Goal: Information Seeking & Learning: Learn about a topic

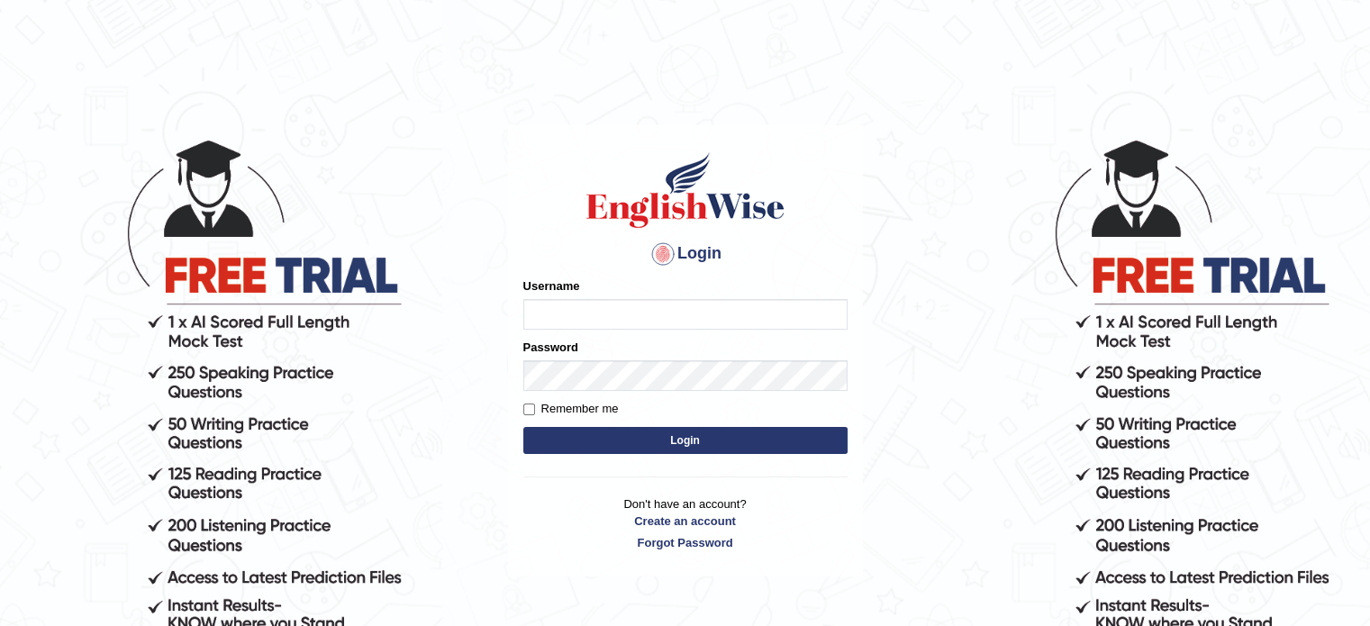
type input "532024"
click at [620, 434] on button "Login" at bounding box center [685, 440] width 324 height 27
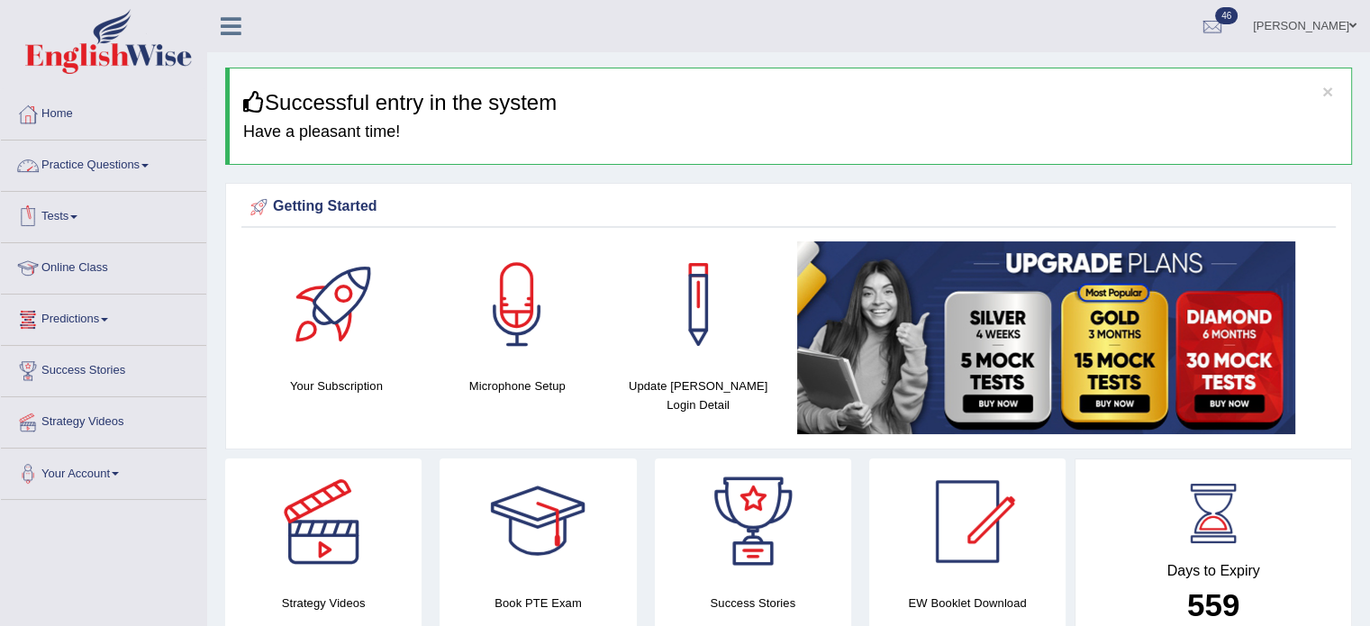
click at [137, 172] on link "Practice Questions" at bounding box center [103, 162] width 205 height 45
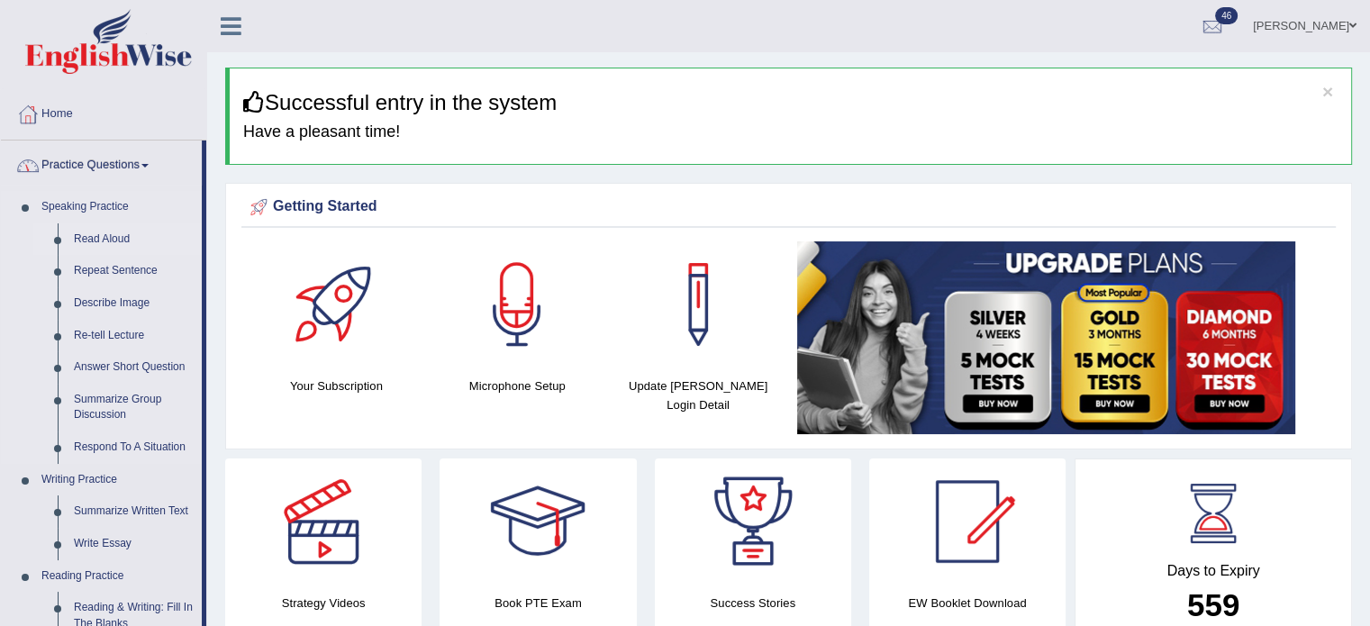
click at [119, 245] on link "Read Aloud" at bounding box center [134, 239] width 136 height 32
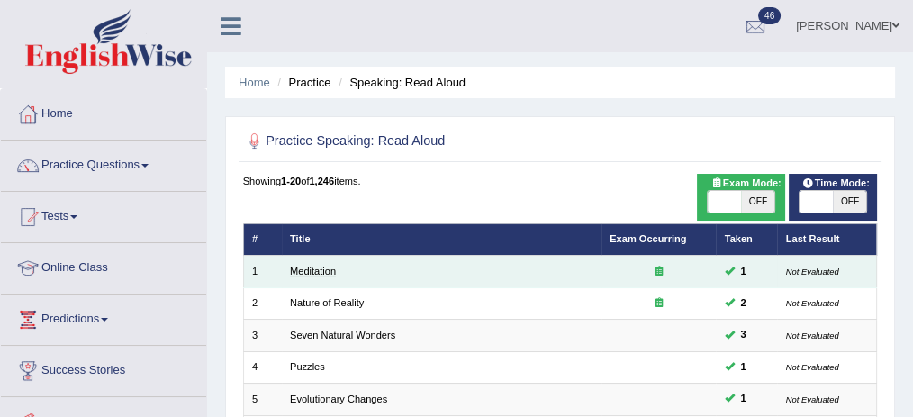
click at [297, 272] on link "Meditation" at bounding box center [313, 271] width 46 height 11
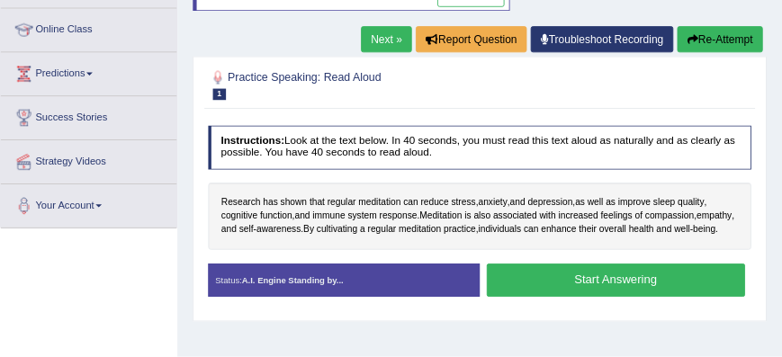
scroll to position [233, 0]
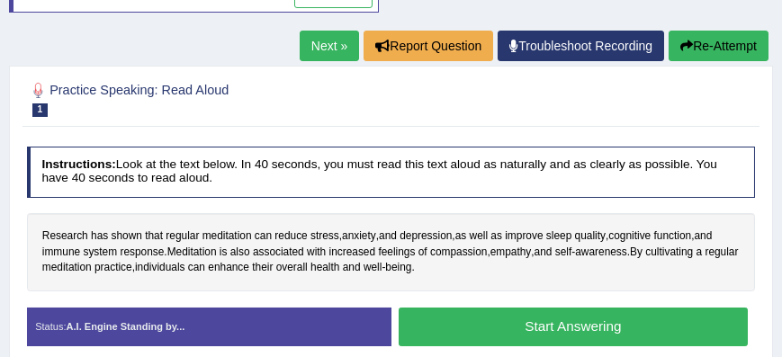
click at [708, 335] on button "Start Answering" at bounding box center [573, 327] width 349 height 39
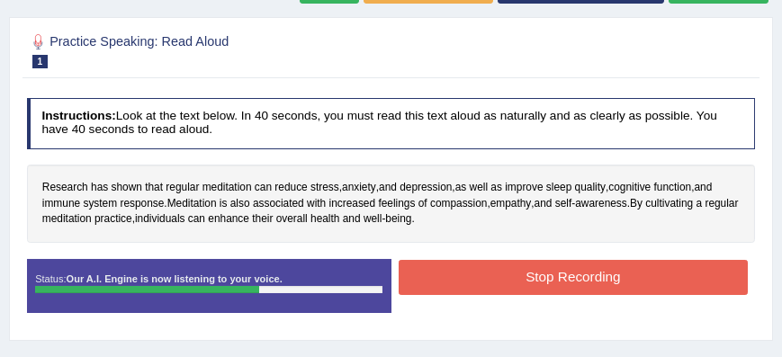
click at [697, 283] on button "Stop Recording" at bounding box center [573, 277] width 349 height 35
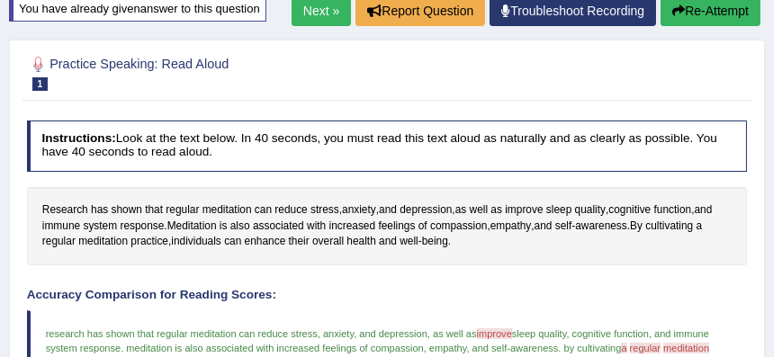
scroll to position [161, 0]
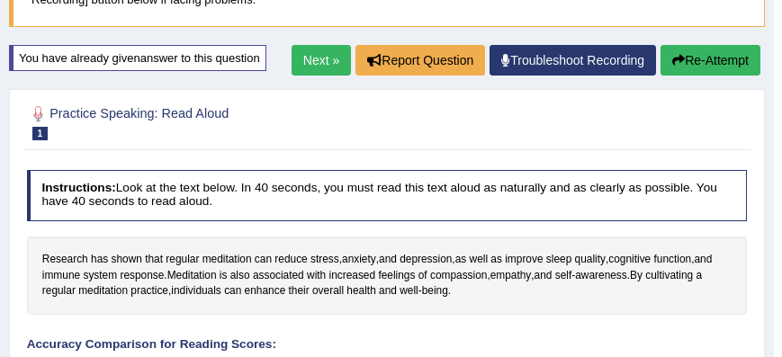
click at [725, 56] on button "Re-Attempt" at bounding box center [711, 60] width 100 height 31
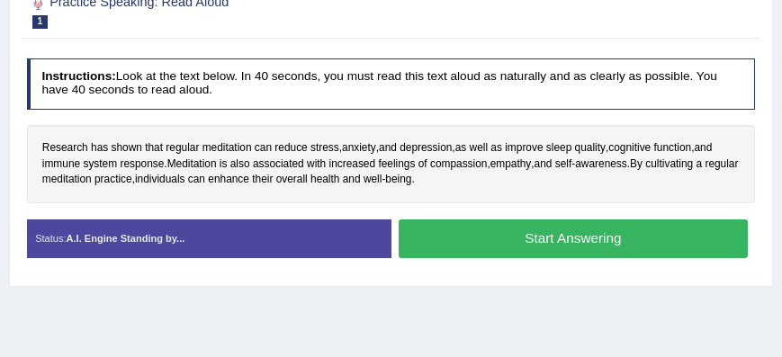
scroll to position [321, 0]
click at [664, 224] on button "Start Answering" at bounding box center [573, 239] width 349 height 39
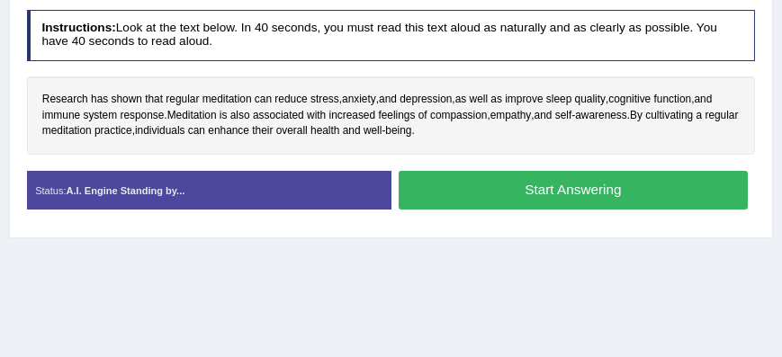
scroll to position [273, 0]
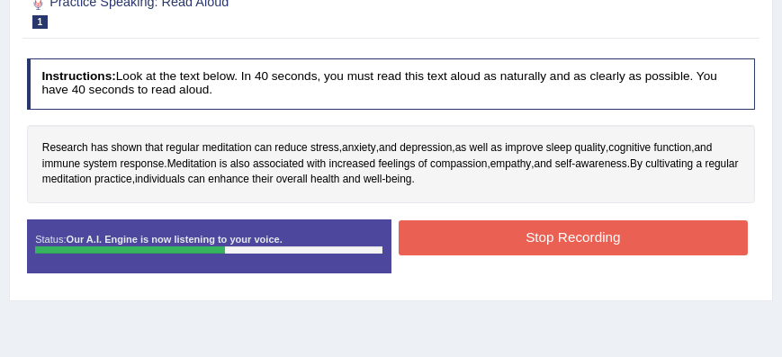
click at [604, 238] on button "Stop Recording" at bounding box center [573, 238] width 349 height 35
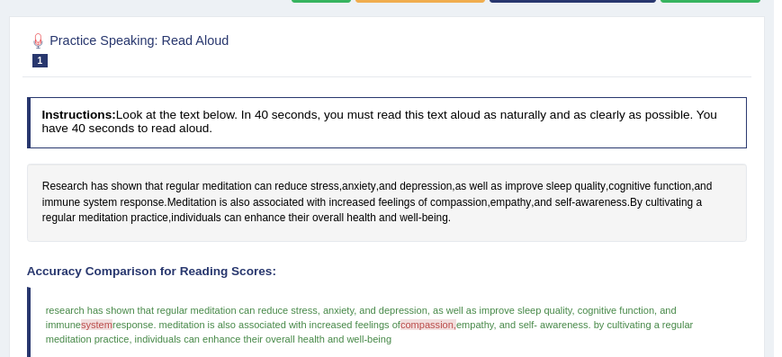
scroll to position [232, 0]
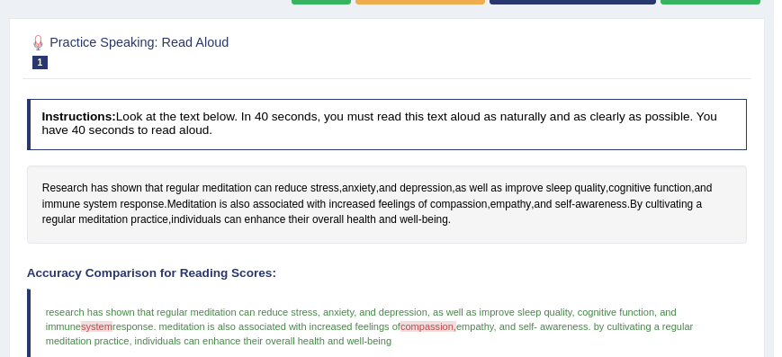
drag, startPoint x: 761, startPoint y: 143, endPoint x: 784, endPoint y: 138, distance: 24.0
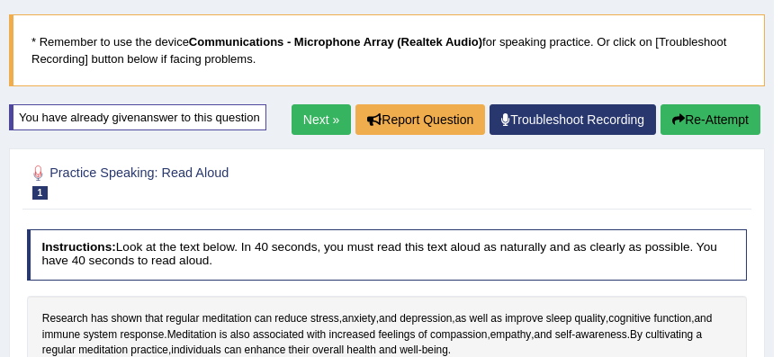
scroll to position [72, 0]
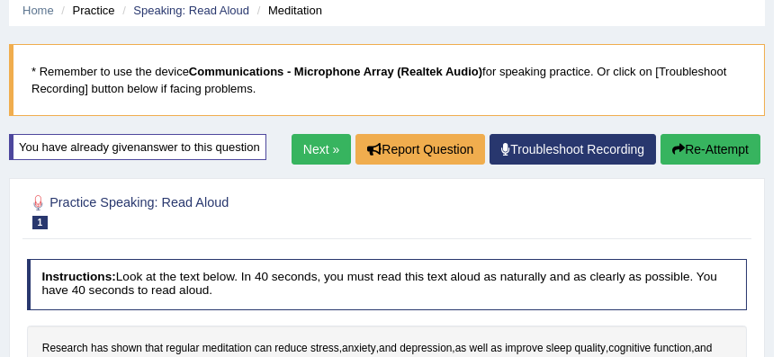
click at [328, 151] on link "Next »" at bounding box center [321, 149] width 59 height 31
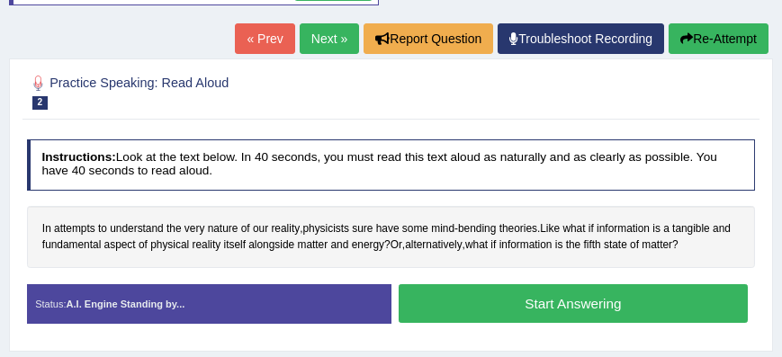
scroll to position [248, 0]
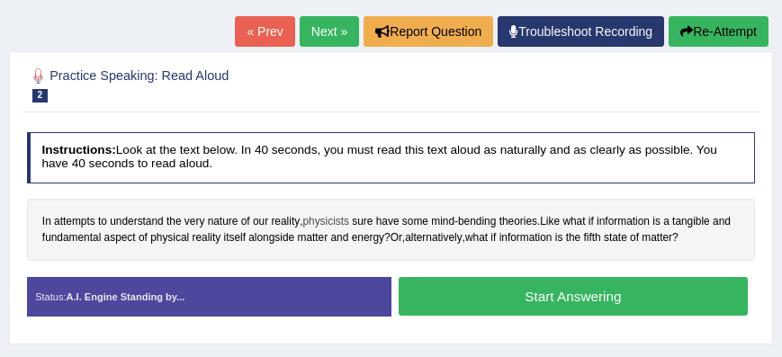
click at [349, 222] on span "physicists" at bounding box center [326, 222] width 47 height 16
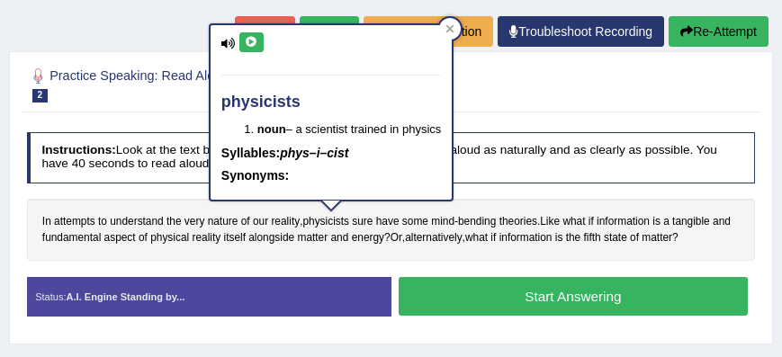
click at [250, 41] on icon at bounding box center [252, 42] width 14 height 11
click at [134, 25] on div "Home Practice Speaking: Read Aloud Nature of Reality * Remember to use the devi…" at bounding box center [391, 202] width 782 height 900
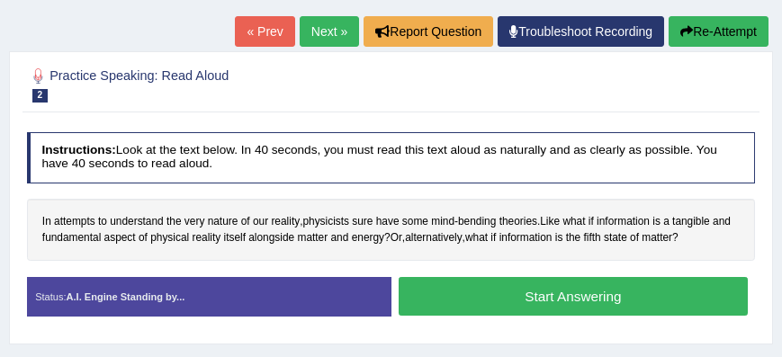
click at [448, 295] on button "Start Answering" at bounding box center [573, 296] width 349 height 39
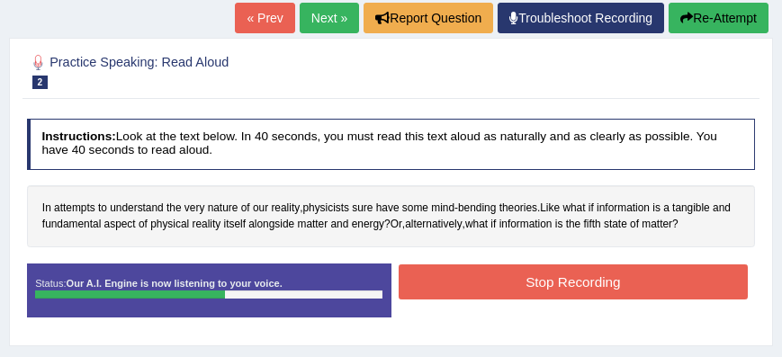
click at [448, 295] on button "Stop Recording" at bounding box center [573, 282] width 349 height 35
